Goal: Task Accomplishment & Management: Use online tool/utility

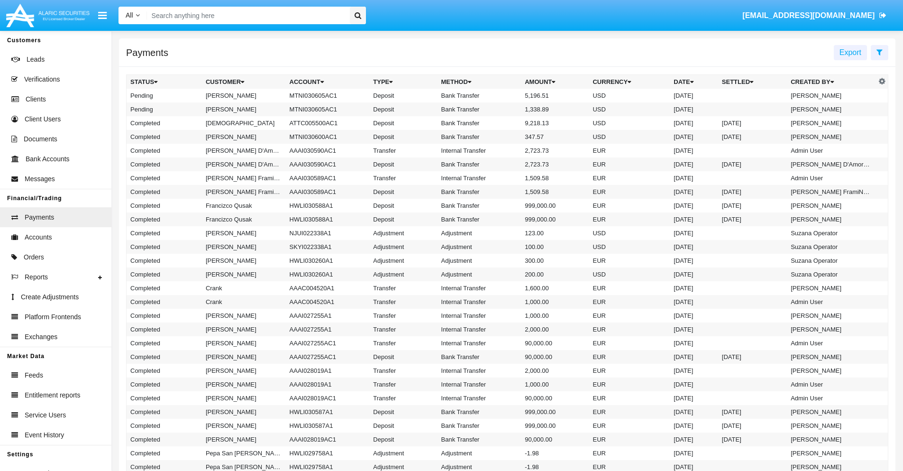
click at [879, 52] on icon at bounding box center [880, 52] width 6 height 8
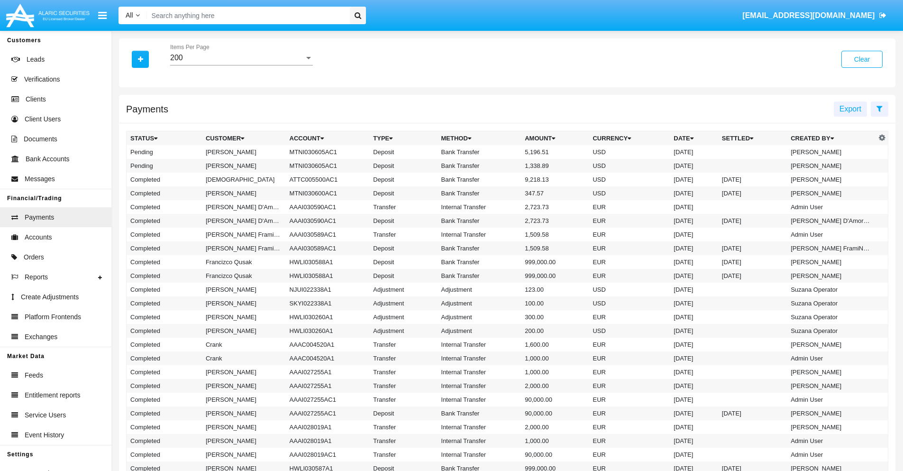
click at [241, 58] on div "200" at bounding box center [237, 58] width 134 height 9
click at [241, 65] on span "10" at bounding box center [241, 65] width 143 height 23
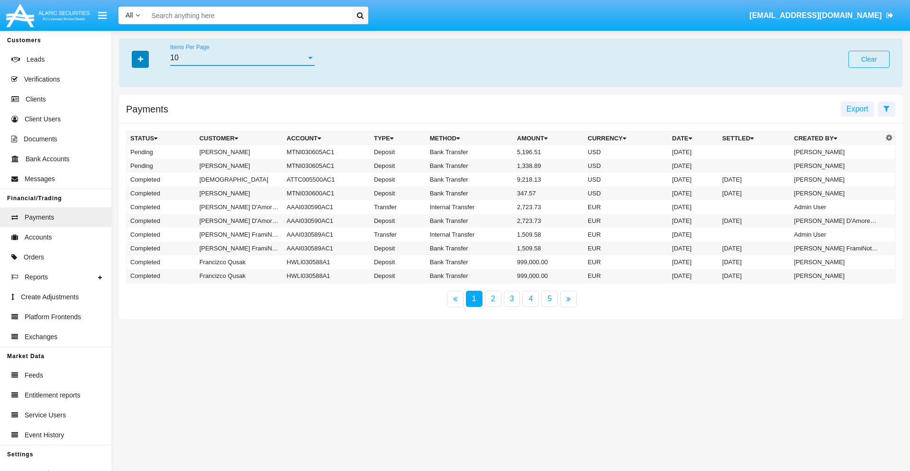
click at [140, 59] on icon "button" at bounding box center [140, 59] width 5 height 7
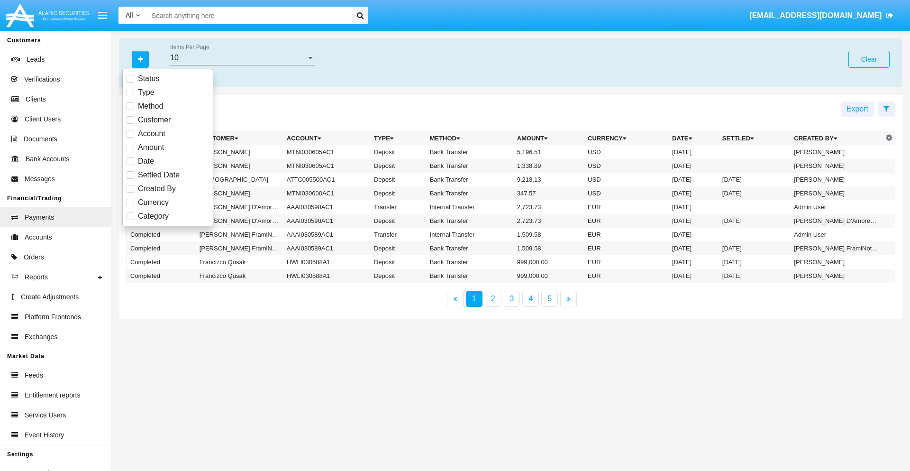
click at [148, 79] on span "Status" at bounding box center [148, 78] width 21 height 11
click at [130, 82] on input "Status" at bounding box center [130, 82] width 0 height 0
checkbox input "true"
click at [140, 59] on icon "button" at bounding box center [140, 59] width 5 height 7
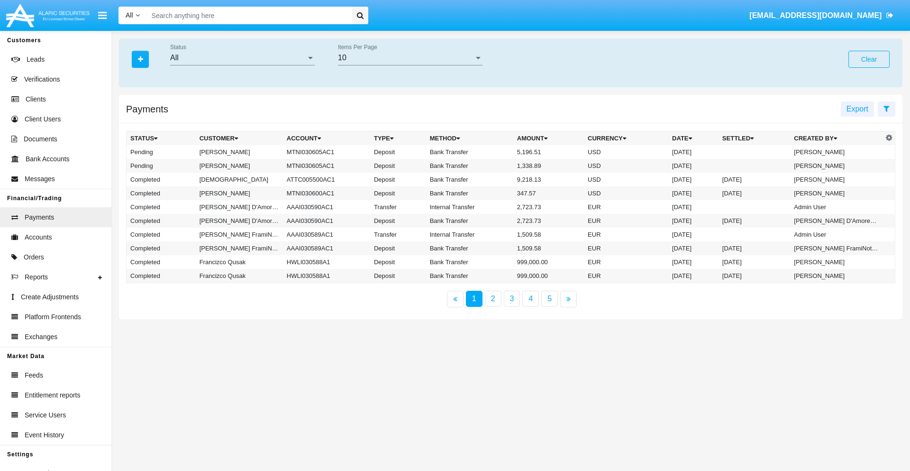
click at [242, 58] on div "All" at bounding box center [238, 58] width 136 height 9
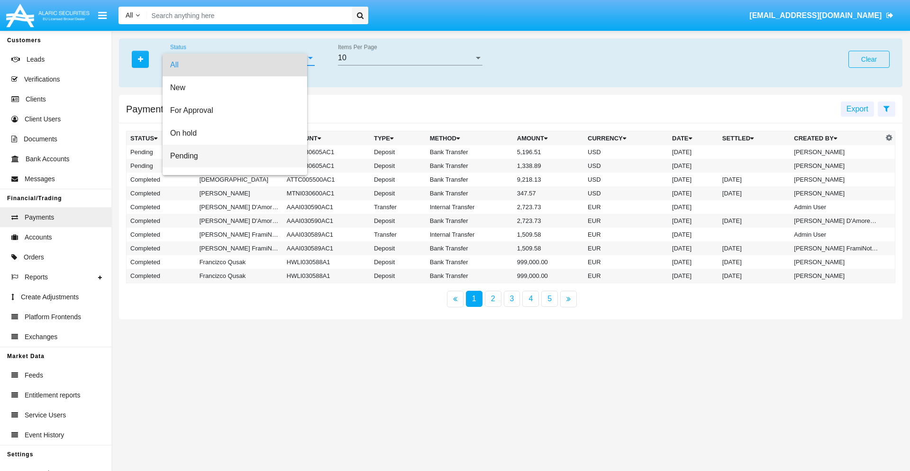
click at [238, 156] on span "Pending" at bounding box center [234, 156] width 129 height 23
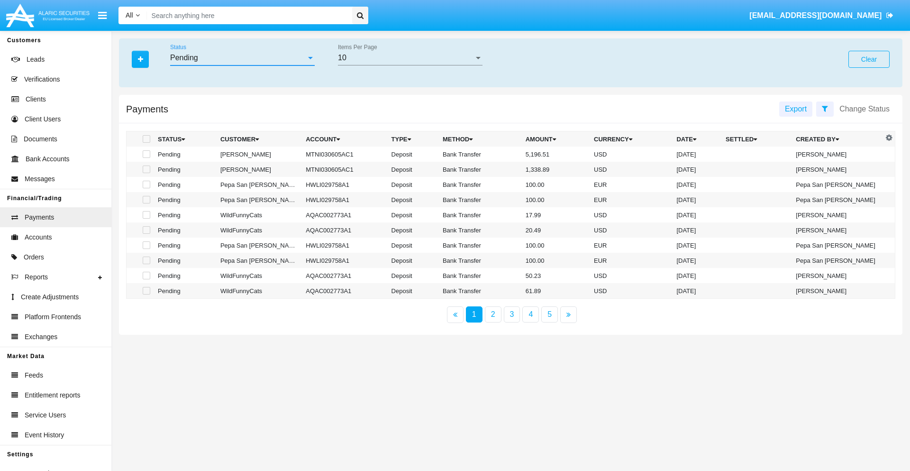
click at [146, 154] on span at bounding box center [147, 154] width 8 height 8
click at [146, 158] on input "checkbox" at bounding box center [146, 158] width 0 height 0
checkbox input "true"
click at [146, 169] on span at bounding box center [147, 169] width 8 height 8
click at [146, 173] on input "checkbox" at bounding box center [146, 173] width 0 height 0
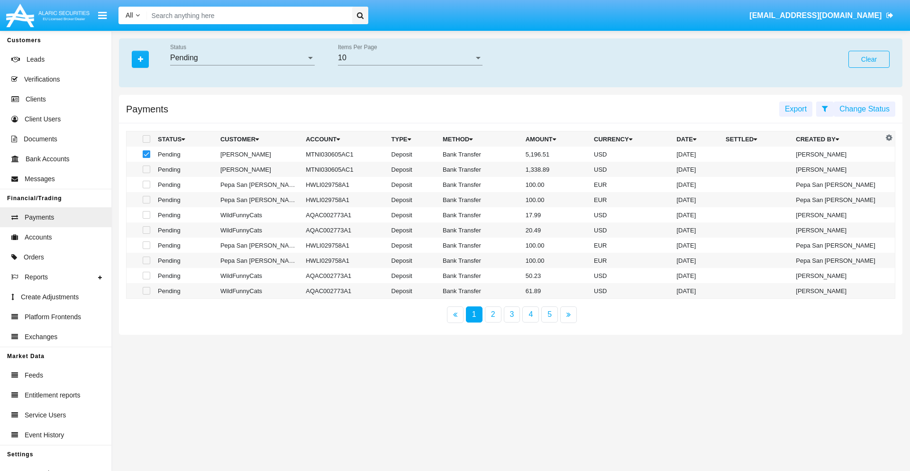
checkbox input "true"
click at [865, 109] on button "Change Status" at bounding box center [865, 108] width 62 height 15
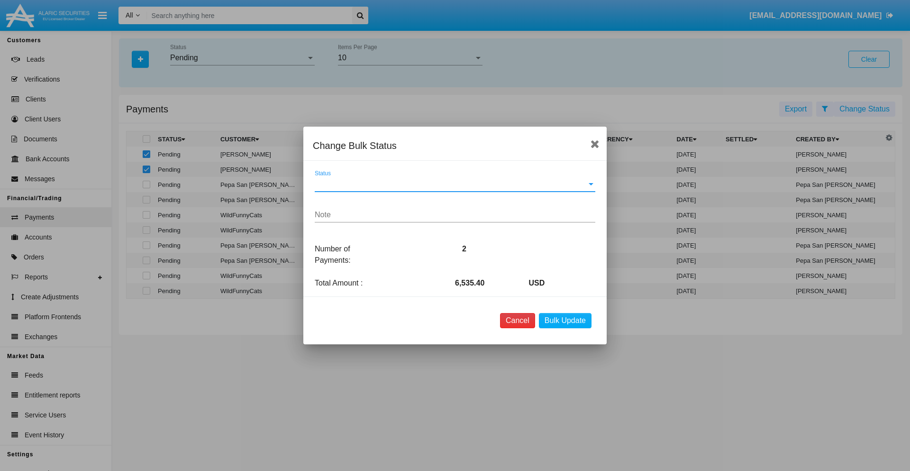
click at [517, 320] on button "Cancel" at bounding box center [517, 320] width 35 height 15
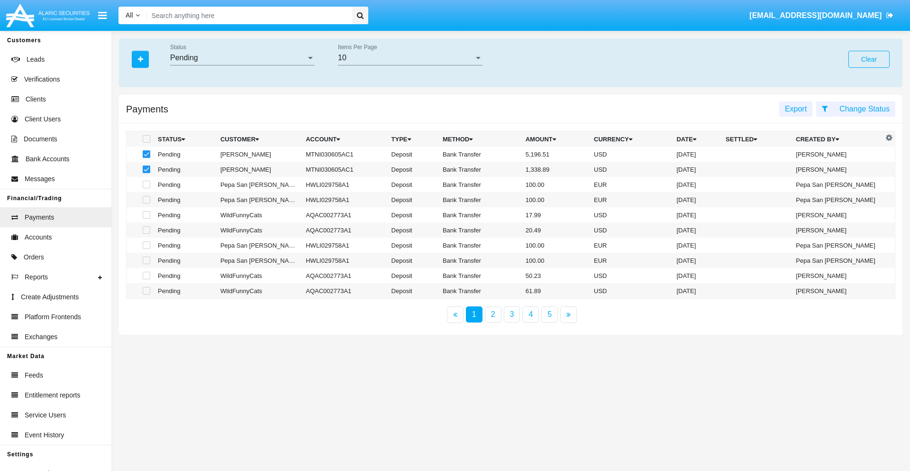
click at [865, 109] on button "Change Status" at bounding box center [865, 108] width 62 height 15
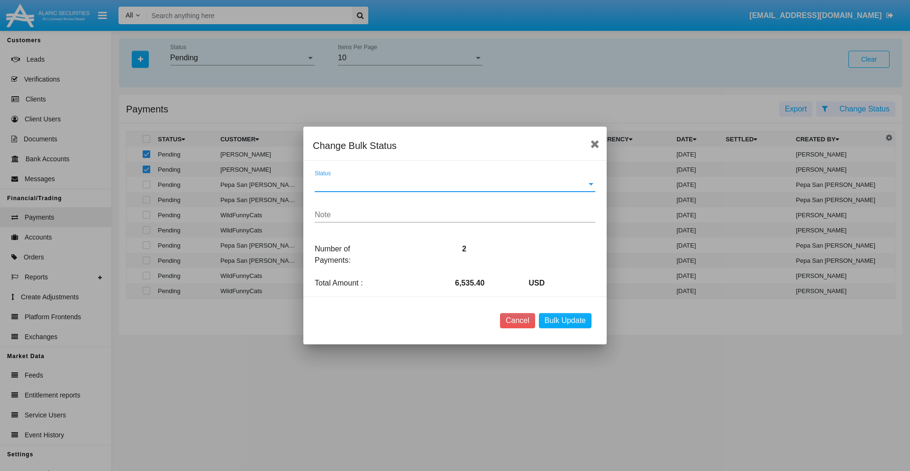
click at [455, 184] on span "Status" at bounding box center [451, 184] width 272 height 9
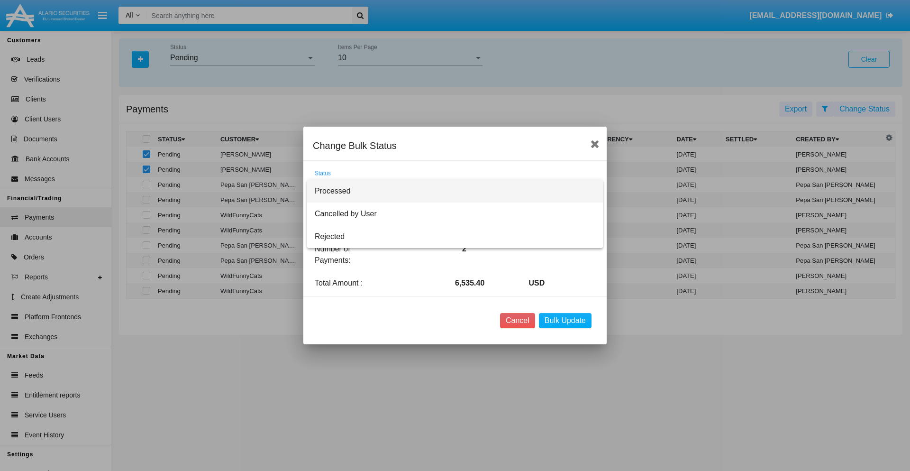
click at [455, 191] on span "Processed" at bounding box center [455, 191] width 281 height 23
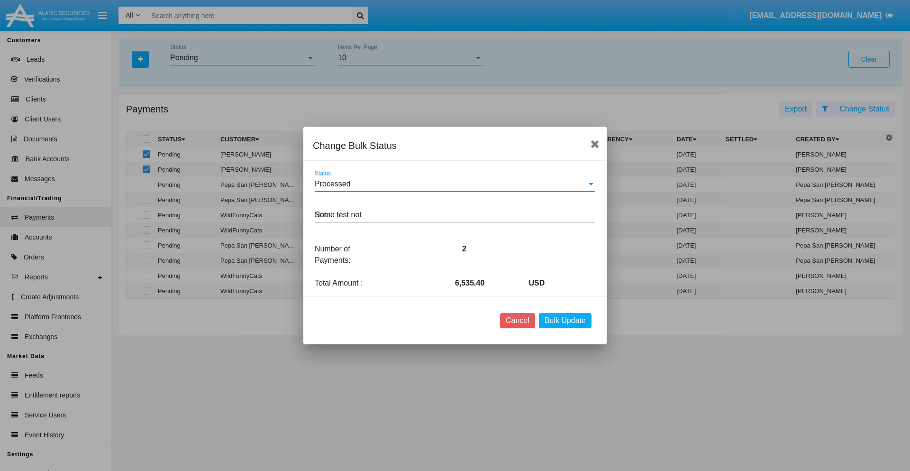
type textarea "Some test note"
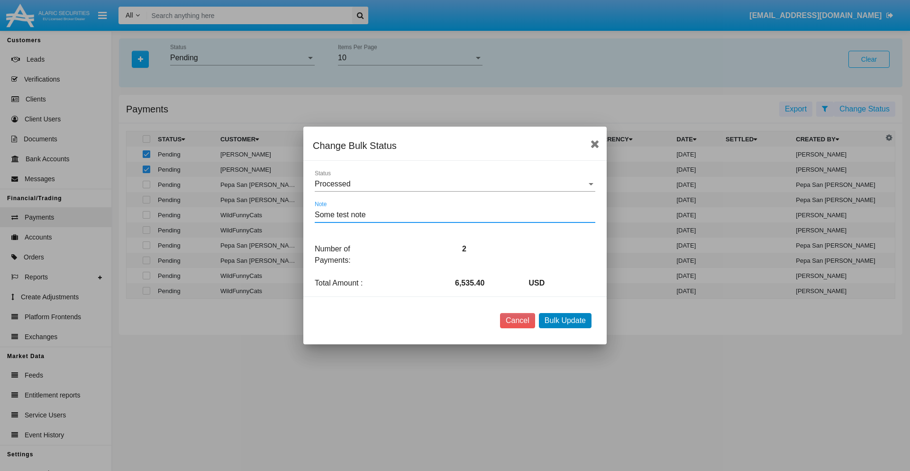
click at [565, 320] on button "Bulk Update" at bounding box center [565, 320] width 53 height 15
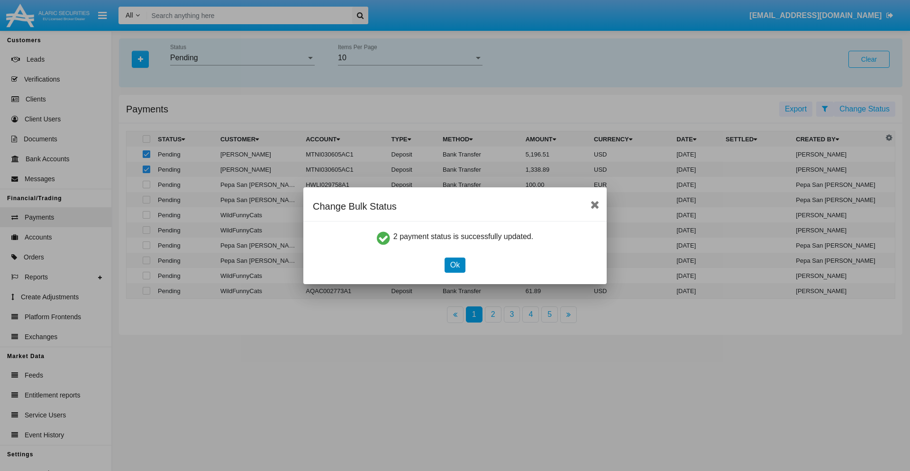
click at [455, 265] on button "Ok" at bounding box center [455, 264] width 21 height 15
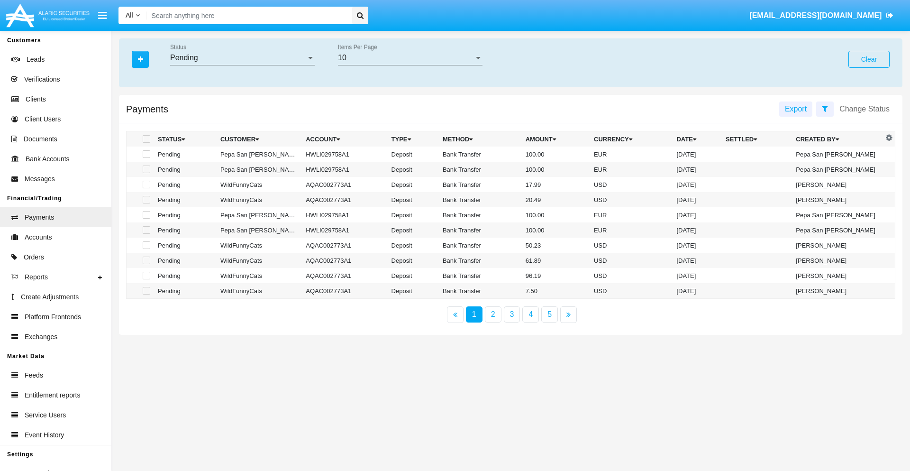
click at [242, 58] on div "Pending" at bounding box center [238, 58] width 136 height 9
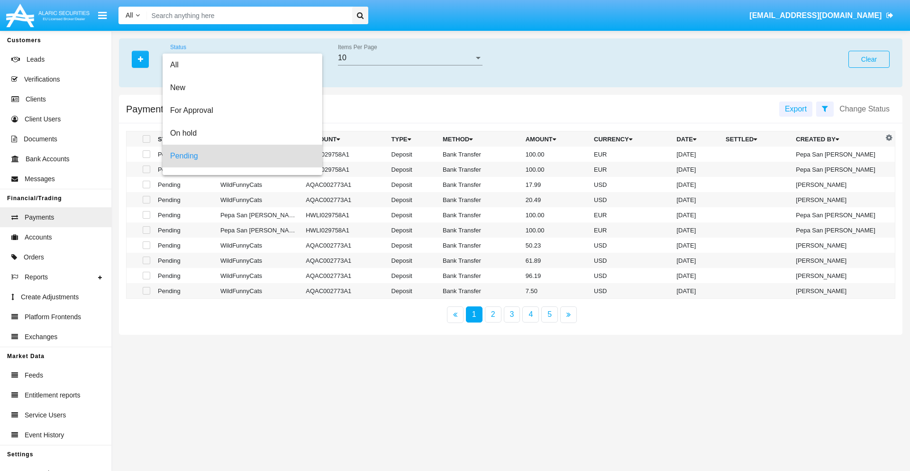
scroll to position [42, 0]
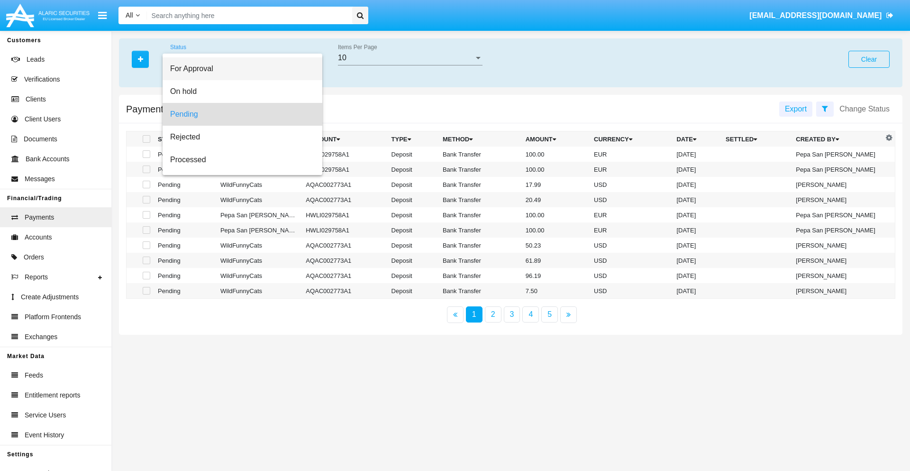
click at [238, 69] on span "For Approval" at bounding box center [242, 68] width 145 height 23
